Goal: Use online tool/utility: Use online tool/utility

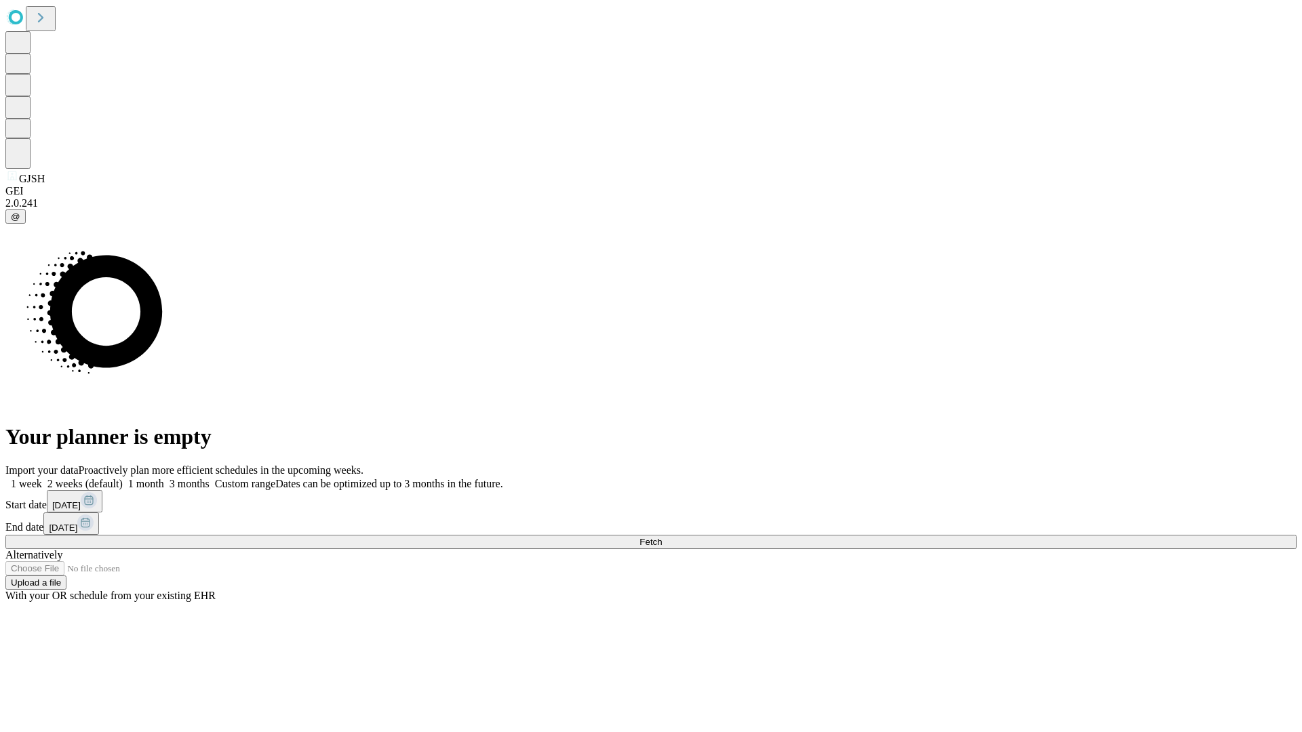
click at [662, 537] on span "Fetch" at bounding box center [651, 542] width 22 height 10
